Goal: Find contact information: Obtain details needed to contact an individual or organization

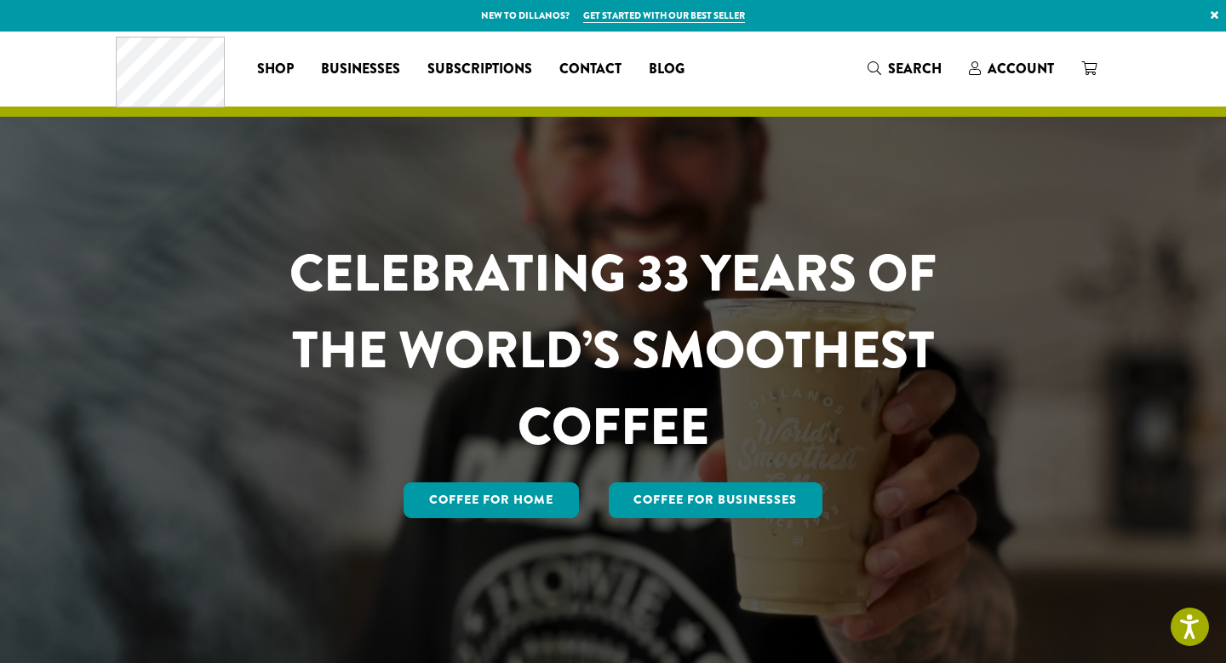
click at [783, 71] on div "Coffee All Coffees Best Sellers Blends Single Origins Dillanos Limited Organic …" at bounding box center [613, 68] width 995 height 71
click at [776, 86] on div "Coffee All Coffees Best Sellers Blends Single Origins Dillanos Limited Organic …" at bounding box center [613, 68] width 995 height 71
click at [772, 66] on div "Coffee All Coffees Best Sellers Blends Single Origins Dillanos Limited Organic …" at bounding box center [613, 68] width 995 height 71
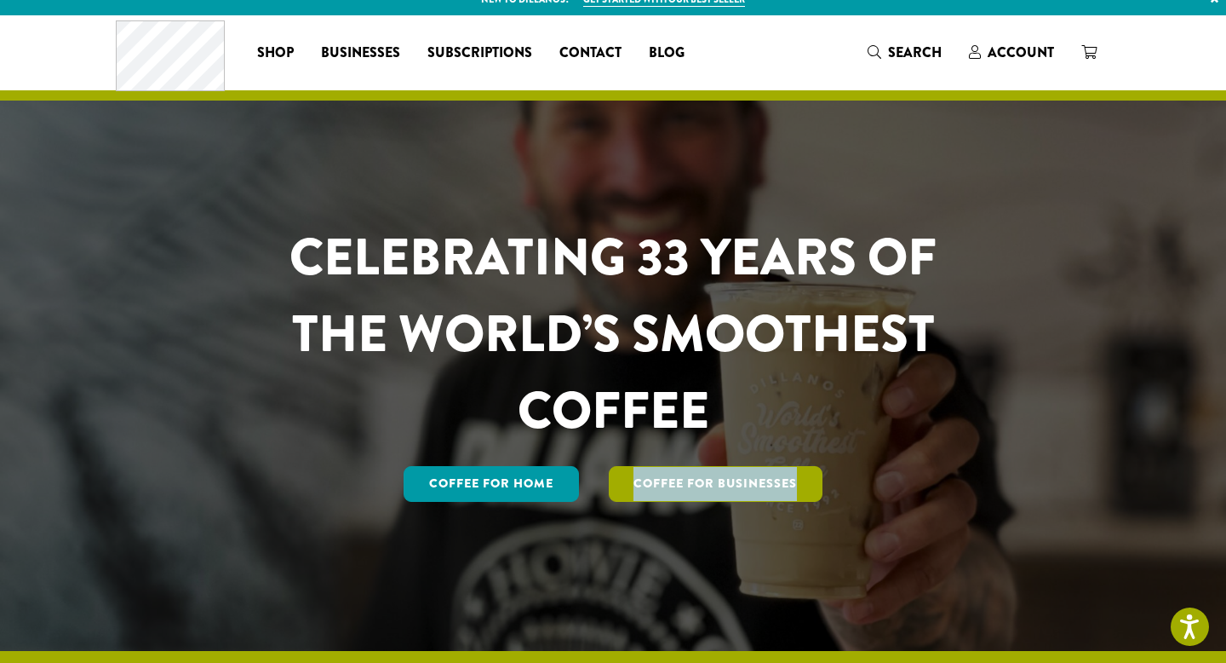
scroll to position [23, 0]
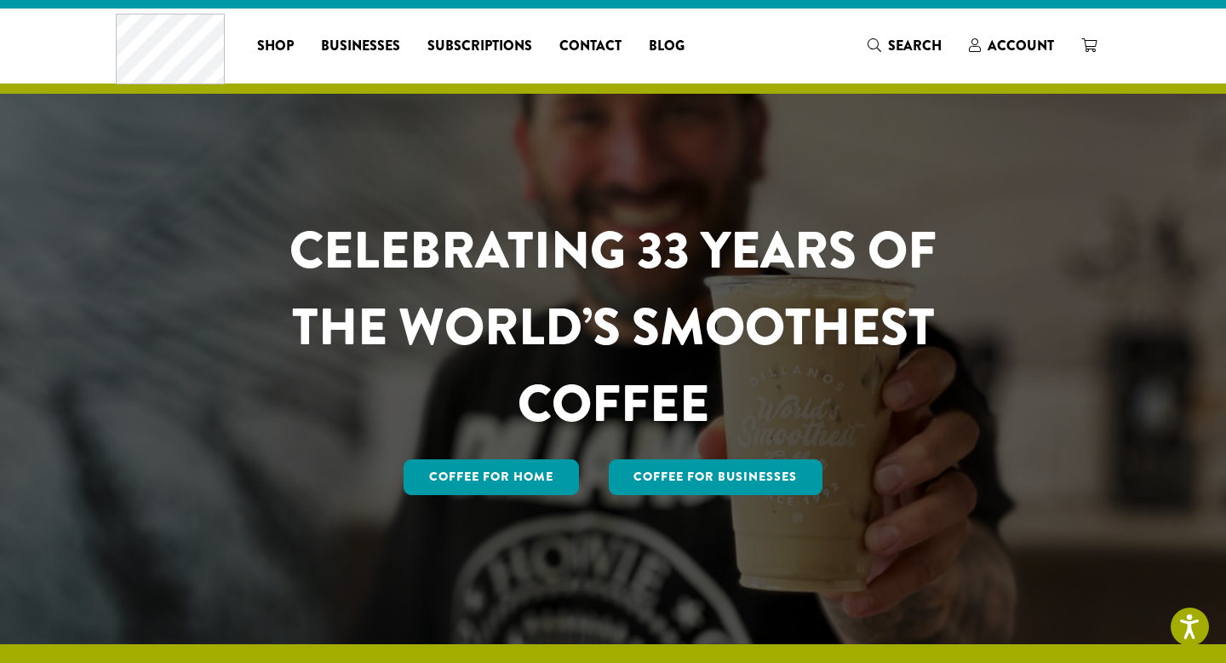
click at [766, 361] on h1 "CELEBRATING 33 YEARS OF THE WORLD’S SMOOTHEST COFFEE" at bounding box center [613, 327] width 748 height 230
click at [484, 477] on link "Coffee for Home" at bounding box center [491, 477] width 175 height 36
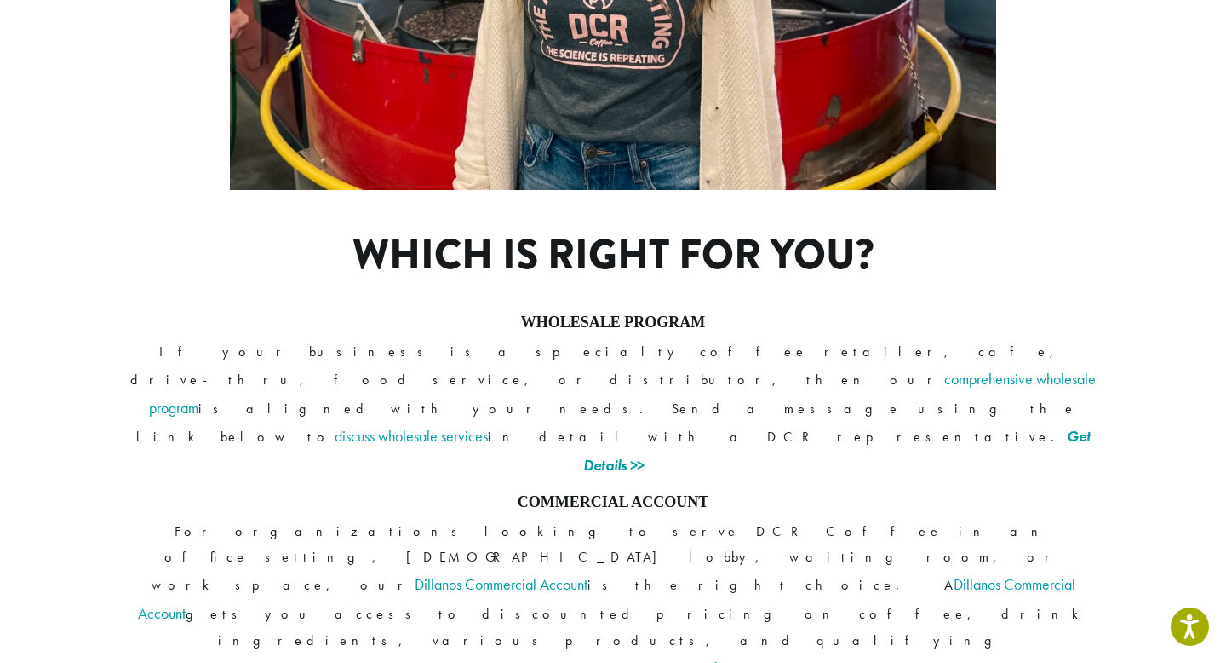
scroll to position [1243, 0]
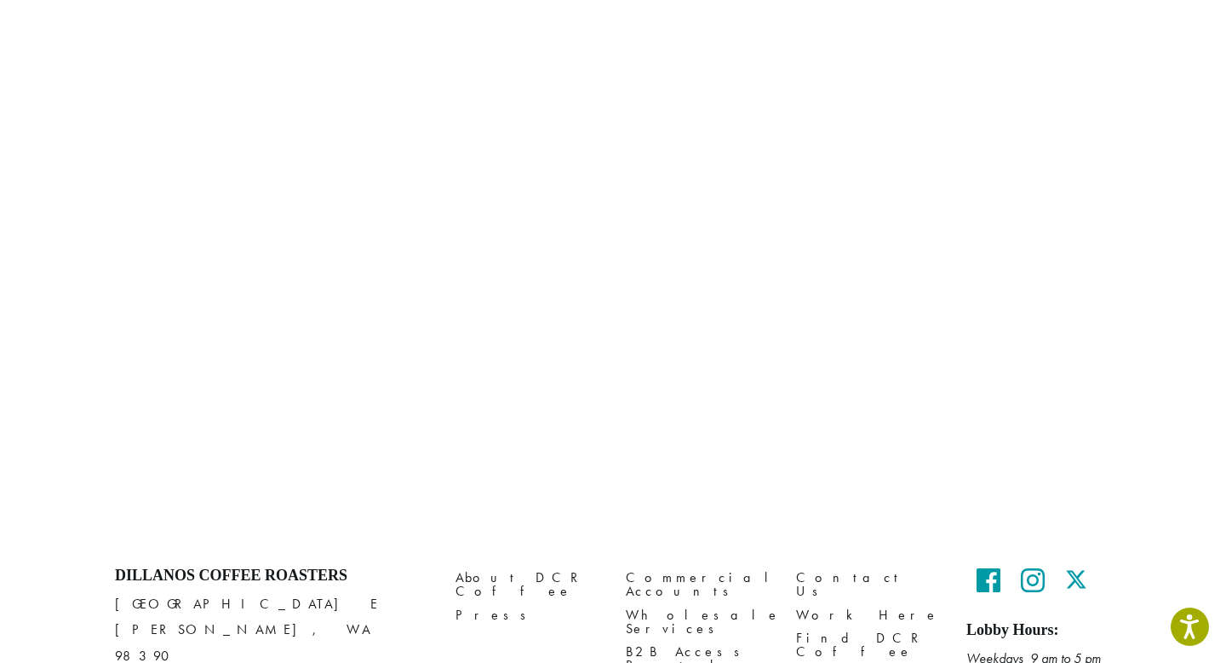
scroll to position [1174, 0]
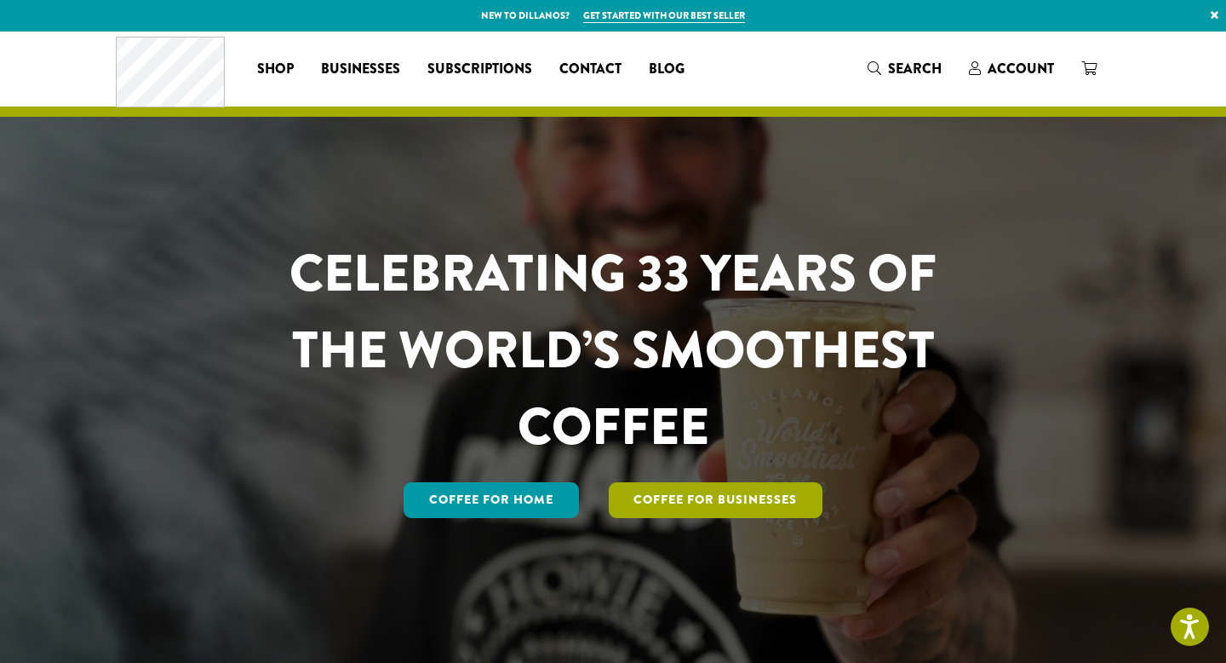
click at [724, 504] on link "Coffee For Businesses" at bounding box center [716, 500] width 215 height 36
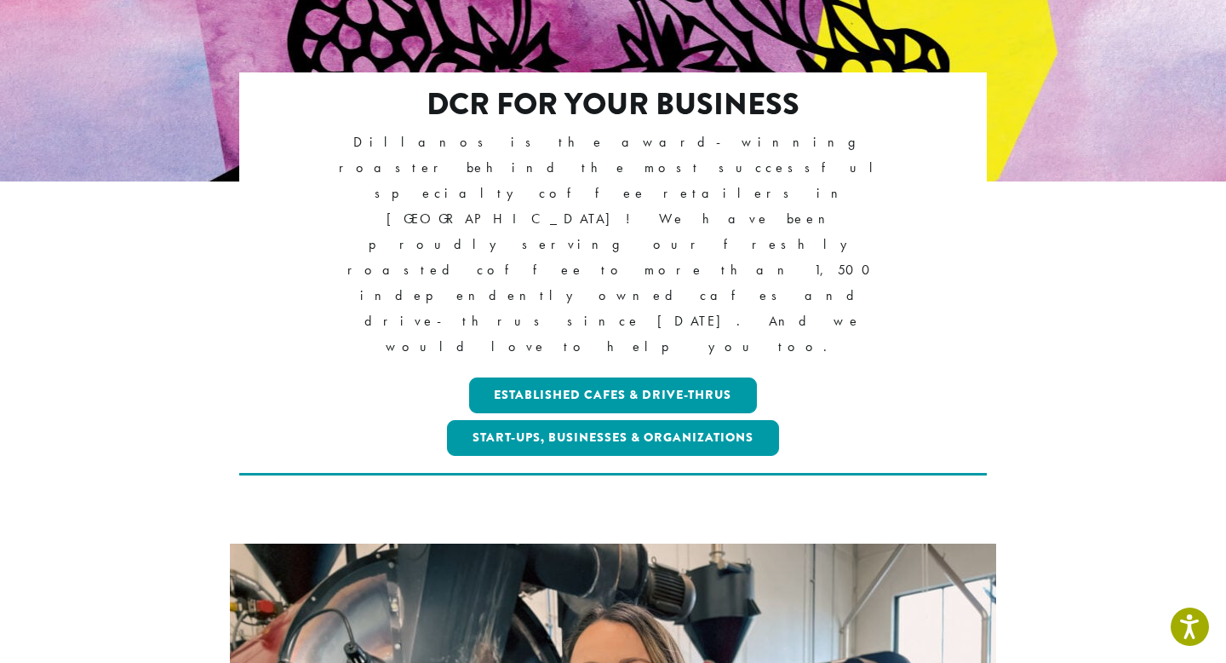
scroll to position [313, 0]
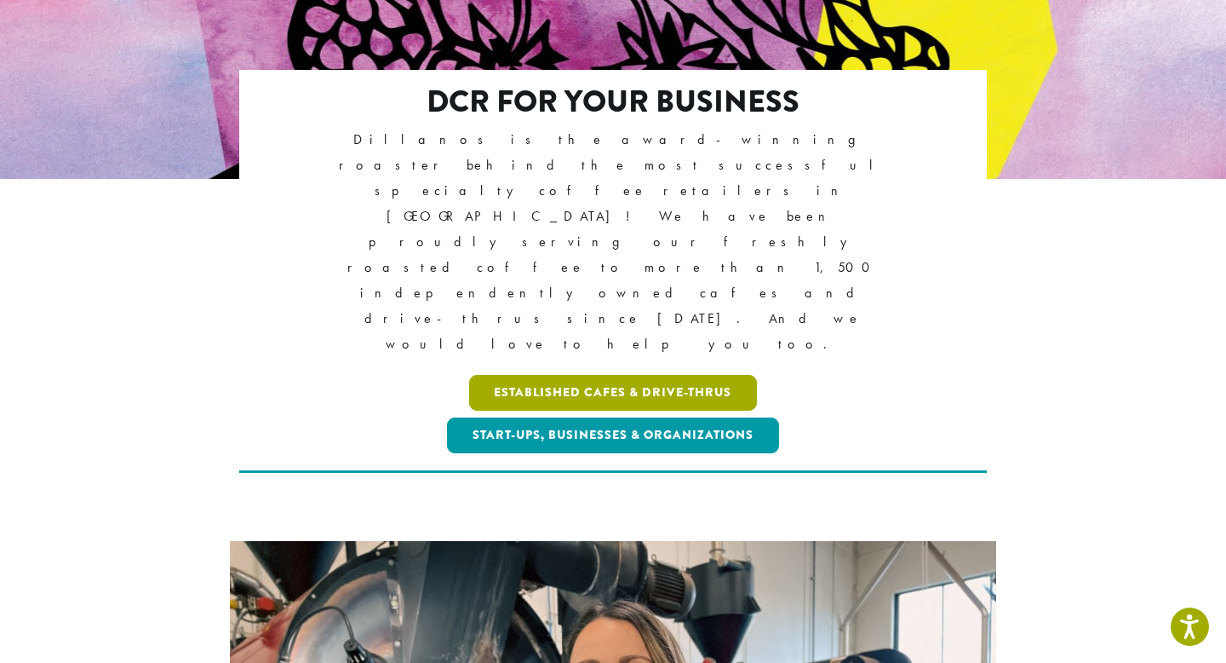
click at [557, 375] on link "Established Cafes & Drive-Thrus" at bounding box center [613, 393] width 289 height 36
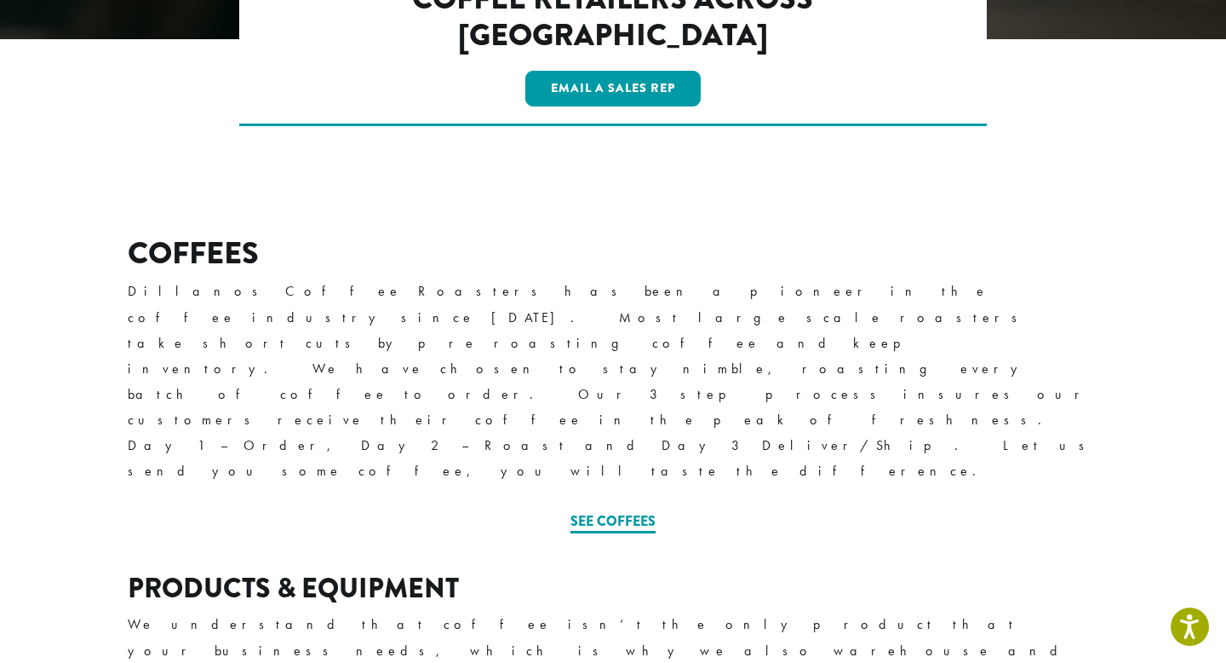
scroll to position [481, 0]
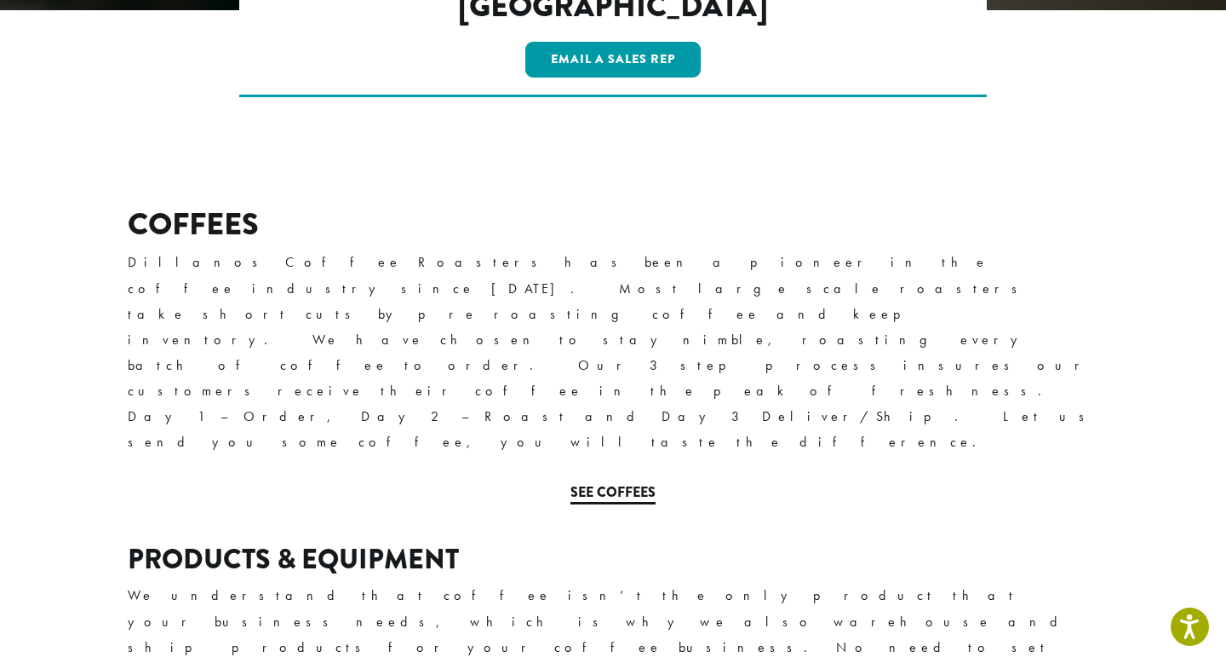
click at [614, 482] on link "See Coffees" at bounding box center [613, 493] width 85 height 22
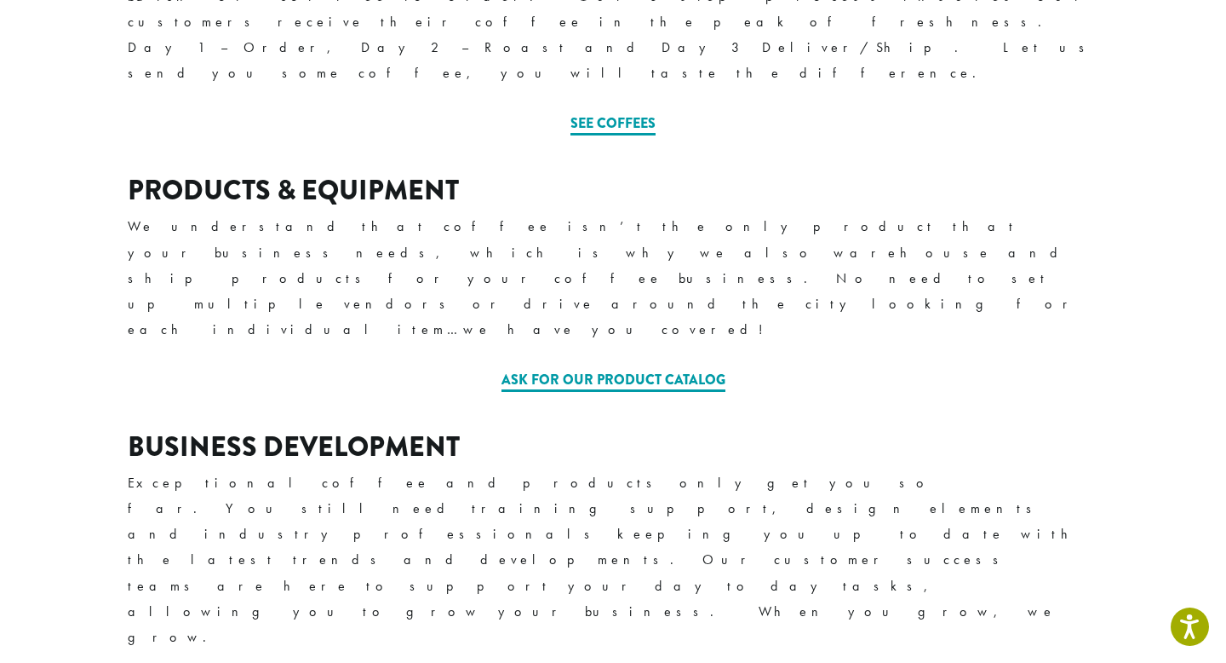
scroll to position [853, 0]
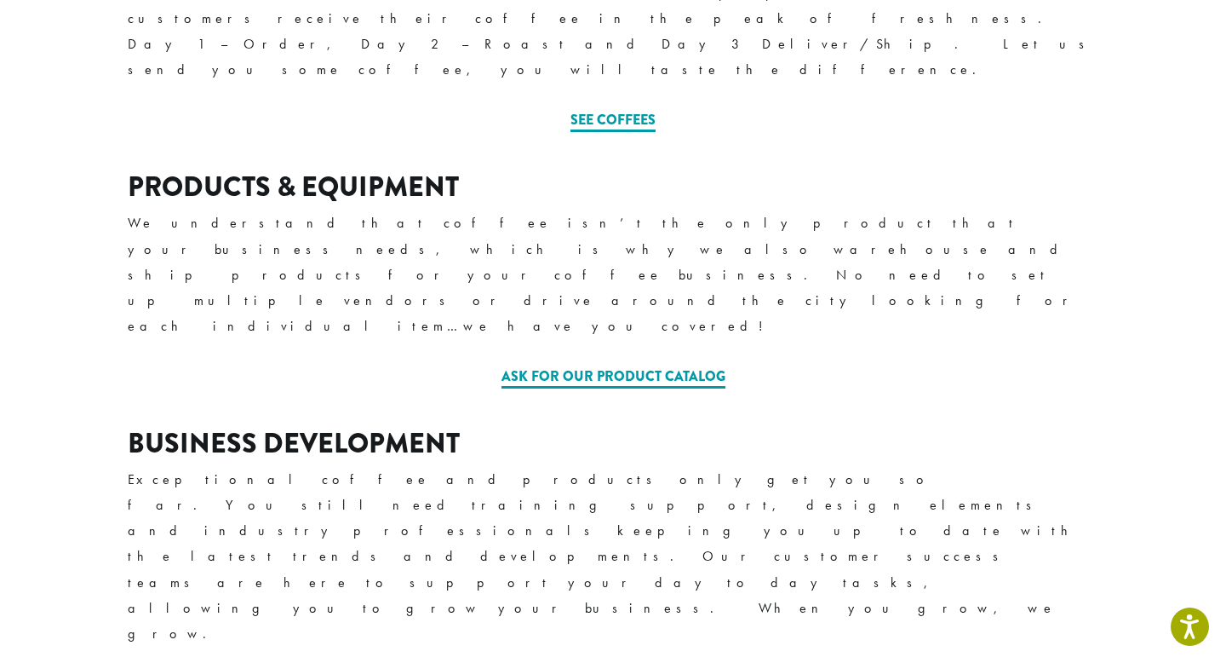
click at [610, 366] on link "Ask for our Product Catalog" at bounding box center [614, 377] width 224 height 22
